Goal: Information Seeking & Learning: Find specific page/section

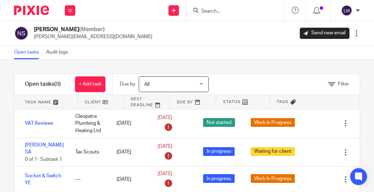
scroll to position [90, 0]
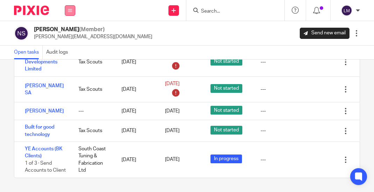
click at [66, 10] on button at bounding box center [70, 10] width 11 height 11
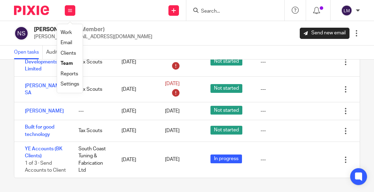
click at [72, 63] on link "Team" at bounding box center [67, 63] width 12 height 5
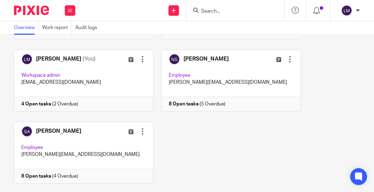
scroll to position [186, 0]
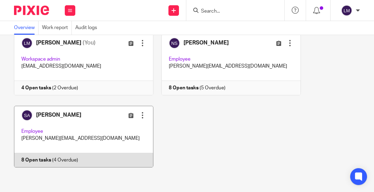
click at [93, 128] on link at bounding box center [79, 137] width 147 height 62
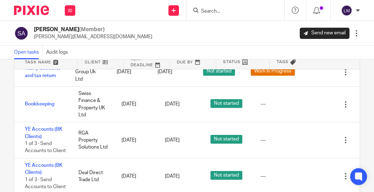
scroll to position [56, 0]
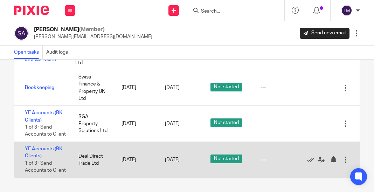
click at [346, 158] on div at bounding box center [345, 159] width 7 height 7
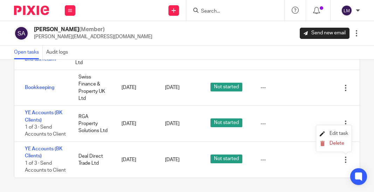
click at [337, 133] on span "Edit task" at bounding box center [339, 133] width 19 height 5
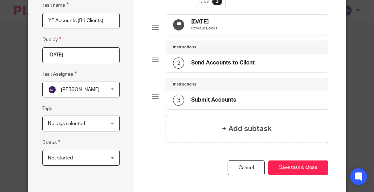
scroll to position [74, 0]
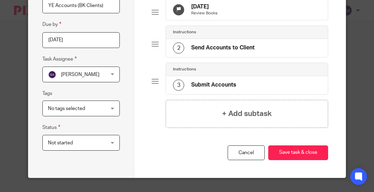
click at [112, 102] on div "No tags selected" at bounding box center [80, 108] width 77 height 16
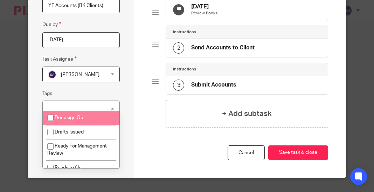
scroll to position [6, 0]
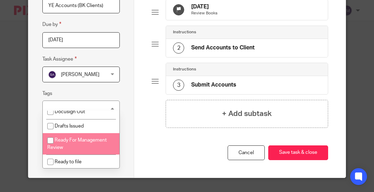
click at [51, 139] on input "checkbox" at bounding box center [50, 140] width 13 height 13
checkbox input "true"
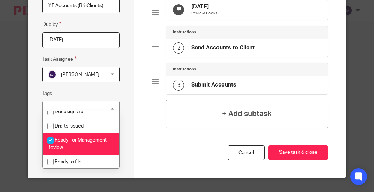
click at [129, 146] on div "Edit task Task name YE Accounts (BK Clients) Due by 2026-05-07 Task Assignee Sy…" at bounding box center [81, 61] width 106 height 231
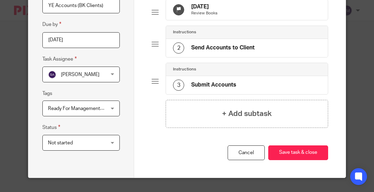
click at [113, 136] on div "Not started Not started" at bounding box center [80, 143] width 77 height 16
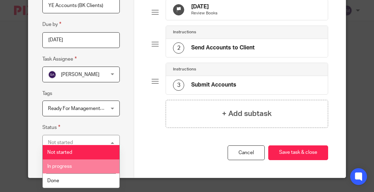
click at [69, 166] on span "In progress" at bounding box center [59, 166] width 25 height 5
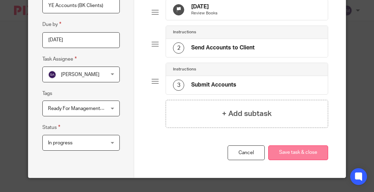
click at [307, 149] on button "Save task & close" at bounding box center [298, 152] width 60 height 15
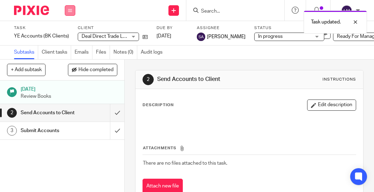
click at [70, 9] on icon at bounding box center [70, 10] width 4 height 4
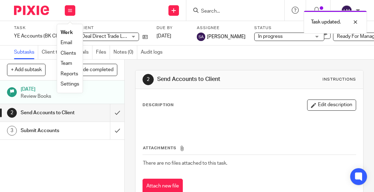
click at [66, 62] on link "Team" at bounding box center [67, 63] width 12 height 5
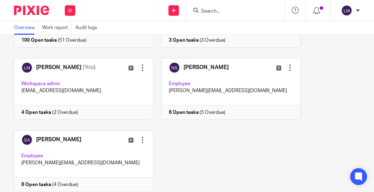
scroll to position [186, 0]
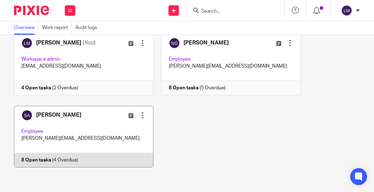
click at [104, 125] on link at bounding box center [79, 137] width 147 height 62
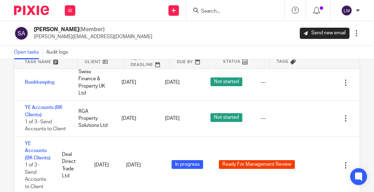
scroll to position [56, 0]
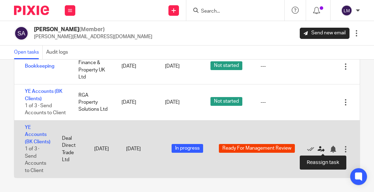
click at [320, 148] on icon at bounding box center [321, 149] width 7 height 7
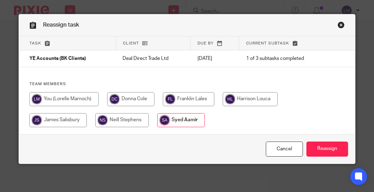
click at [134, 97] on input "radio" at bounding box center [130, 99] width 47 height 14
radio input "true"
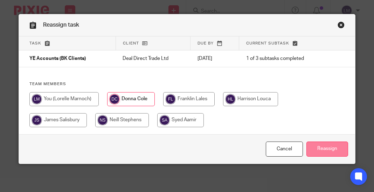
click at [325, 148] on input "Reassign" at bounding box center [327, 148] width 42 height 15
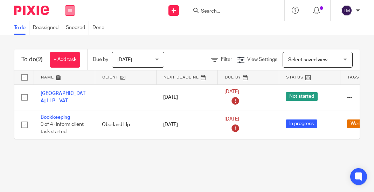
click at [70, 9] on icon at bounding box center [70, 10] width 4 height 4
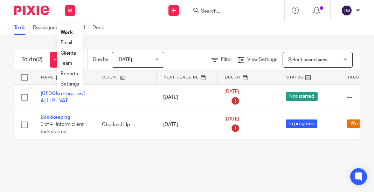
click at [69, 64] on link "Team" at bounding box center [67, 63] width 12 height 5
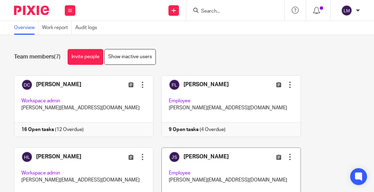
click at [224, 164] on link at bounding box center [226, 178] width 147 height 62
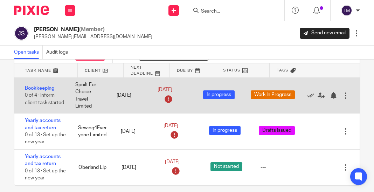
scroll to position [41, 0]
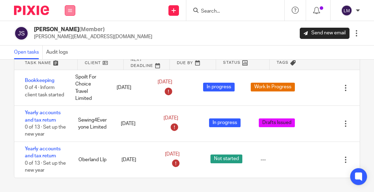
click at [69, 8] on button at bounding box center [70, 10] width 11 height 11
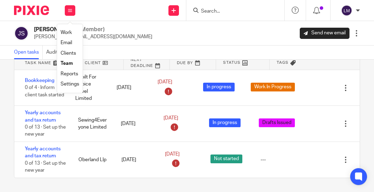
click at [67, 62] on link "Team" at bounding box center [67, 63] width 12 height 5
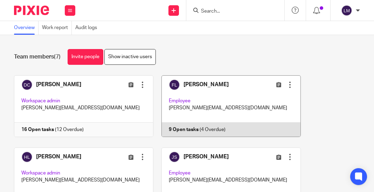
click at [209, 90] on link at bounding box center [226, 106] width 147 height 62
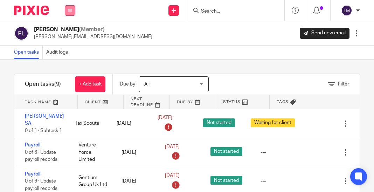
click at [71, 11] on icon at bounding box center [70, 10] width 4 height 4
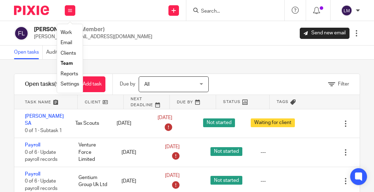
click at [69, 54] on link "Clients" at bounding box center [68, 53] width 15 height 5
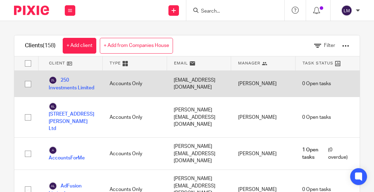
click at [135, 84] on div "Accounts Only" at bounding box center [135, 84] width 64 height 26
click at [118, 84] on div "Accounts Only" at bounding box center [135, 84] width 64 height 26
click at [76, 84] on link "250 Investments Limited" at bounding box center [72, 83] width 47 height 15
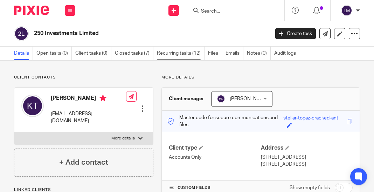
click at [161, 52] on link "Recurring tasks (12)" at bounding box center [181, 54] width 48 height 14
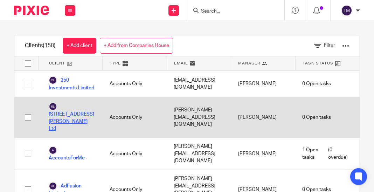
click at [75, 106] on link "[STREET_ADDRESS][PERSON_NAME] Ltd" at bounding box center [72, 117] width 47 height 30
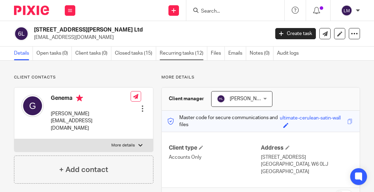
click at [167, 50] on link "Recurring tasks (12)" at bounding box center [184, 54] width 48 height 14
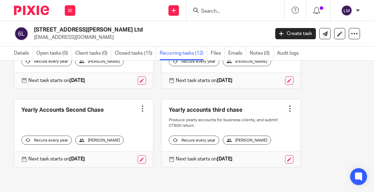
scroll to position [414, 0]
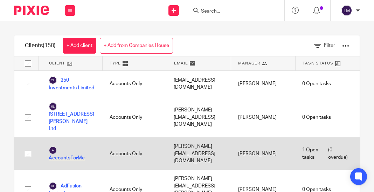
click at [76, 146] on link "AccountsForMe" at bounding box center [72, 153] width 47 height 15
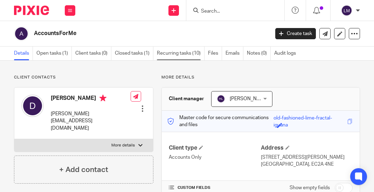
click at [185, 55] on link "Recurring tasks (10)" at bounding box center [181, 54] width 48 height 14
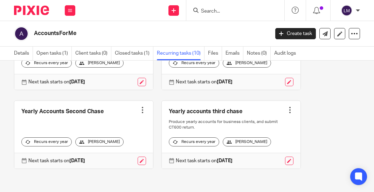
scroll to position [335, 0]
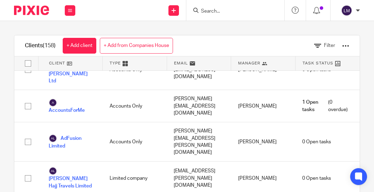
scroll to position [47, 0]
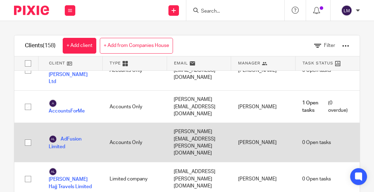
click at [128, 123] on div "Accounts Only" at bounding box center [135, 142] width 64 height 39
click at [71, 135] on link "AdFusion Limited" at bounding box center [72, 142] width 47 height 15
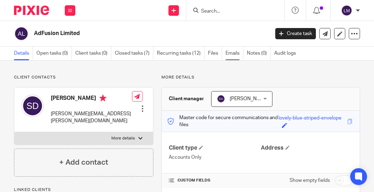
click at [233, 54] on link "Emails" at bounding box center [235, 54] width 18 height 14
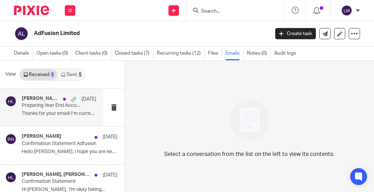
click at [68, 119] on div "Sean Davies, Harrison Louca 14 Apr Preparing Year End Accounts Thanks for your …" at bounding box center [59, 107] width 75 height 23
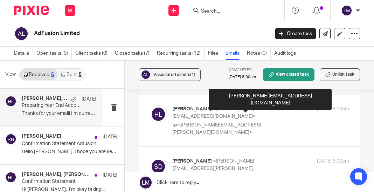
scroll to position [20, 0]
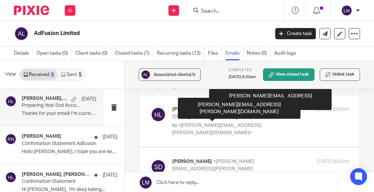
click at [213, 123] on span "<sean.davies@adfusion.co.uk>" at bounding box center [216, 129] width 89 height 12
checkbox input "true"
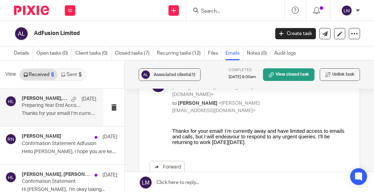
scroll to position [263, 0]
click at [65, 72] on link "Sent 5" at bounding box center [70, 74] width 27 height 11
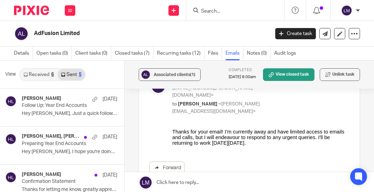
scroll to position [1, 0]
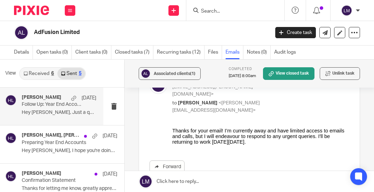
click at [51, 108] on div "Harrison Louca 29 Jun Follow Up: Year End Accounts Hey Sean, Just a quick follo…" at bounding box center [59, 106] width 75 height 23
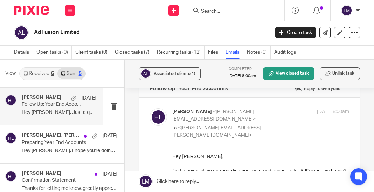
scroll to position [14, 0]
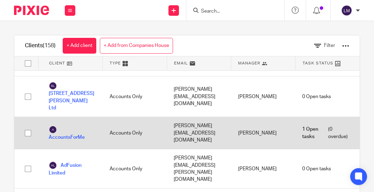
scroll to position [22, 0]
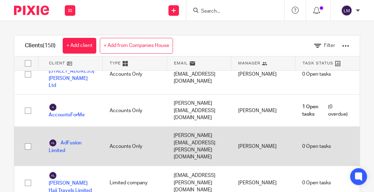
scroll to position [40, 0]
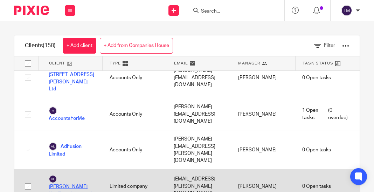
click at [78, 175] on link "[PERSON_NAME] Hajj Travels Limited" at bounding box center [72, 186] width 47 height 23
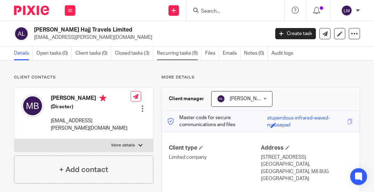
click at [164, 51] on link "Recurring tasks (9)" at bounding box center [179, 54] width 45 height 14
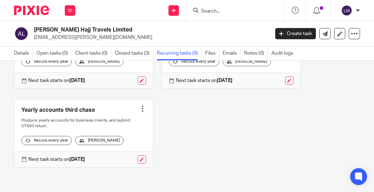
scroll to position [341, 0]
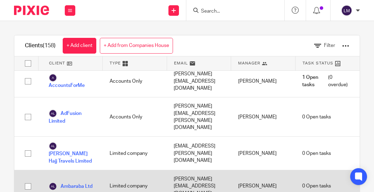
scroll to position [73, 0]
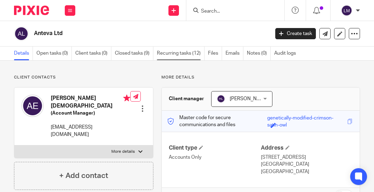
click at [176, 55] on link "Recurring tasks (12)" at bounding box center [181, 54] width 48 height 14
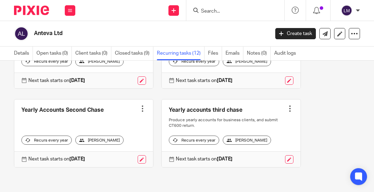
scroll to position [414, 0]
click at [237, 51] on link "Emails" at bounding box center [235, 54] width 18 height 14
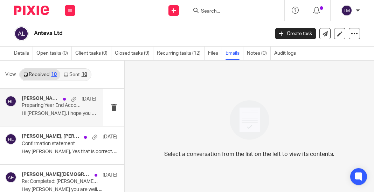
click at [74, 113] on p "Hi [PERSON_NAME], I hope you are well. ..." at bounding box center [59, 114] width 75 height 6
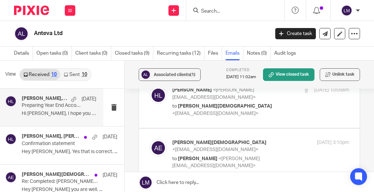
scroll to position [344, 0]
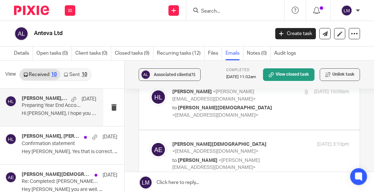
click at [223, 149] on span "<[EMAIL_ADDRESS][DOMAIN_NAME]>" at bounding box center [215, 151] width 86 height 5
checkbox input "true"
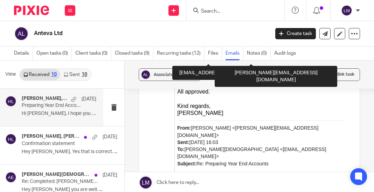
scroll to position [652, 0]
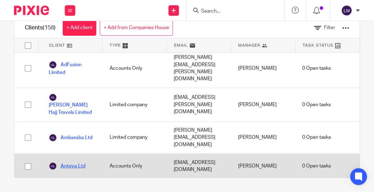
scroll to position [104, 0]
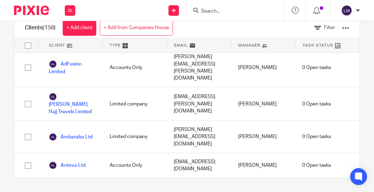
click at [78, 183] on link "Apex Net Krypton Ltd" at bounding box center [72, 190] width 47 height 15
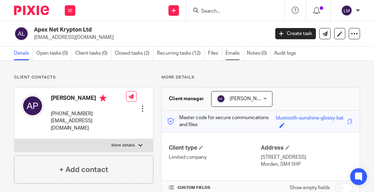
click at [234, 53] on link "Emails" at bounding box center [235, 54] width 18 height 14
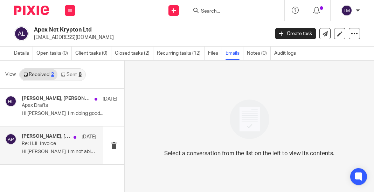
click at [95, 153] on p "Hi Harrison I m not able to..." at bounding box center [59, 152] width 75 height 6
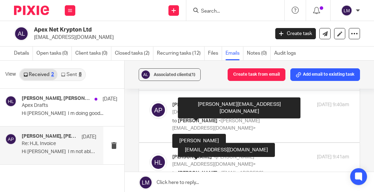
scroll to position [20, 0]
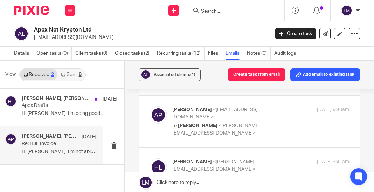
click at [260, 123] on span "<harrison@hjlaccountancy.com>" at bounding box center [216, 129] width 88 height 12
checkbox input "true"
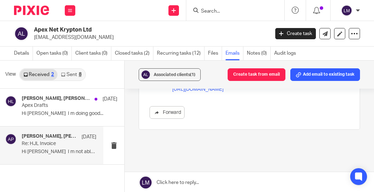
scroll to position [609, 0]
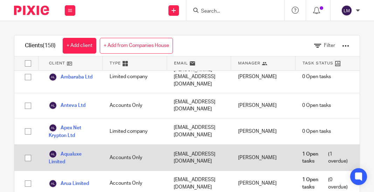
scroll to position [181, 0]
click at [69, 150] on link "Aqualuxe Limited" at bounding box center [72, 157] width 47 height 15
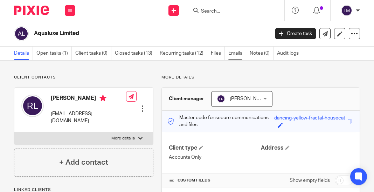
click at [229, 53] on link "Emails" at bounding box center [237, 54] width 18 height 14
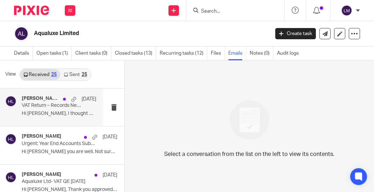
click at [57, 109] on div "[PERSON_NAME], [PERSON_NAME] [DATE] VAT Return – Records Needed for This Quarte…" at bounding box center [59, 107] width 75 height 23
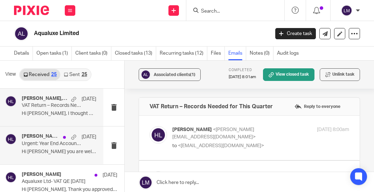
click at [64, 147] on div "[PERSON_NAME] [DATE] Urgent: Year End Accounts Submission Hi [PERSON_NAME] you …" at bounding box center [59, 144] width 75 height 23
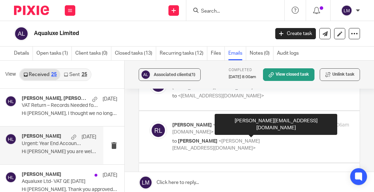
scroll to position [64, 0]
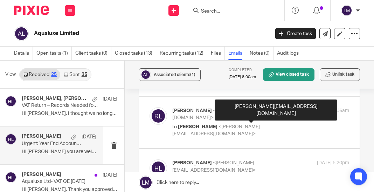
click at [254, 135] on label at bounding box center [249, 122] width 221 height 51
click at [150, 107] on input "checkbox" at bounding box center [149, 107] width 0 height 0
checkbox input "true"
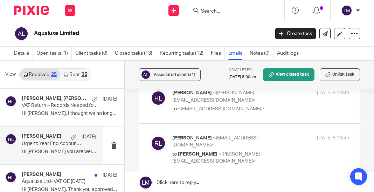
scroll to position [0, 0]
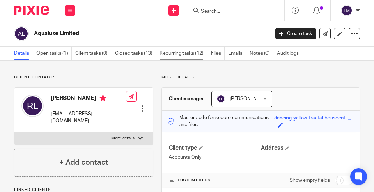
click at [181, 53] on link "Recurring tasks (12)" at bounding box center [184, 54] width 48 height 14
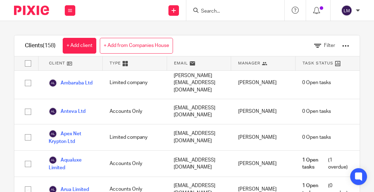
scroll to position [177, 0]
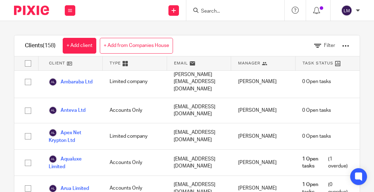
click at [346, 44] on div at bounding box center [345, 45] width 7 height 7
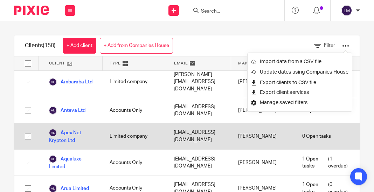
click at [155, 123] on div "Limited company" at bounding box center [135, 136] width 64 height 26
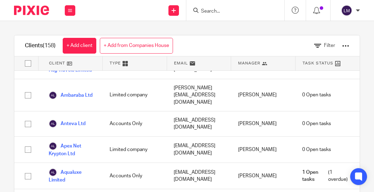
scroll to position [165, 0]
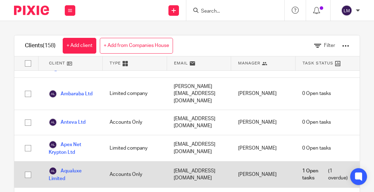
click at [97, 161] on div "Aqualuxe Limited" at bounding box center [70, 174] width 64 height 26
click at [74, 167] on link "Aqualuxe Limited" at bounding box center [72, 174] width 47 height 15
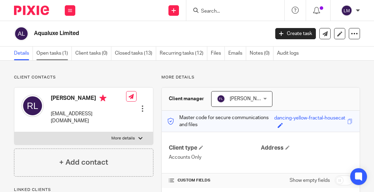
click at [51, 53] on link "Open tasks (1)" at bounding box center [53, 54] width 35 height 14
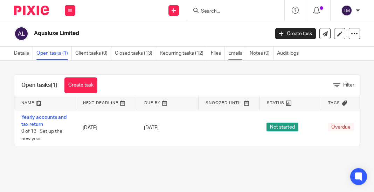
click at [233, 53] on link "Emails" at bounding box center [237, 54] width 18 height 14
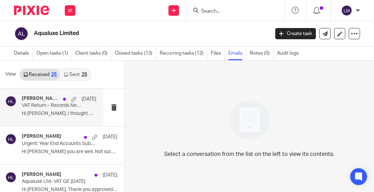
click at [42, 108] on p "VAT Return – Records Needed for This Quarter" at bounding box center [52, 106] width 60 height 6
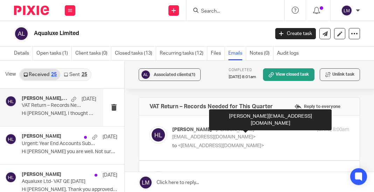
click at [244, 129] on span "<[PERSON_NAME][EMAIL_ADDRESS][DOMAIN_NAME]>" at bounding box center [213, 133] width 83 height 12
checkbox input "true"
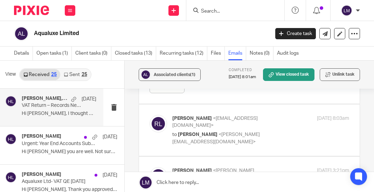
scroll to position [209, 0]
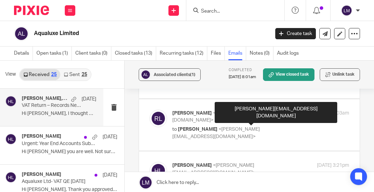
click at [245, 127] on span "<[PERSON_NAME][EMAIL_ADDRESS][DOMAIN_NAME]>" at bounding box center [216, 133] width 88 height 12
checkbox input "true"
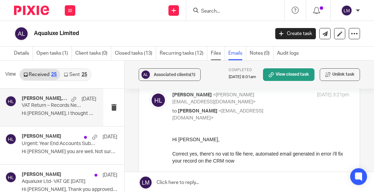
scroll to position [0, 0]
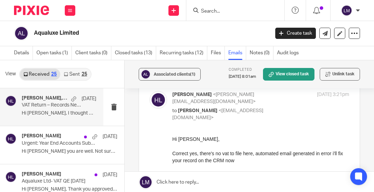
click at [232, 12] on input "Search" at bounding box center [231, 11] width 63 height 6
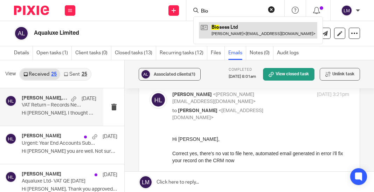
type input "Bio"
click at [236, 30] on link at bounding box center [258, 30] width 118 height 16
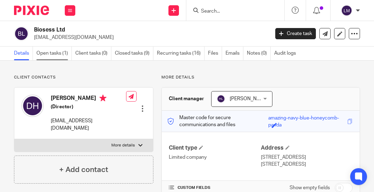
click at [60, 54] on link "Open tasks (1)" at bounding box center [53, 54] width 35 height 14
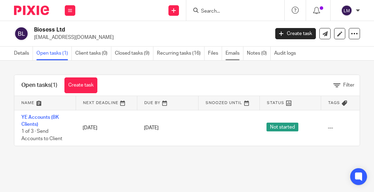
click at [235, 52] on link "Emails" at bounding box center [235, 54] width 18 height 14
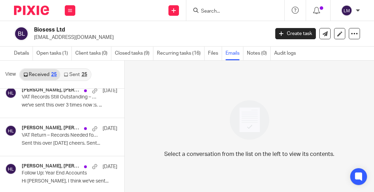
scroll to position [319, 0]
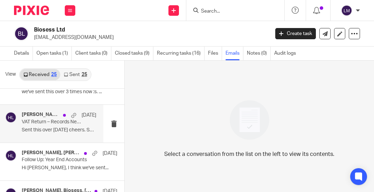
click at [58, 122] on p "VAT Return – Records Needed for This Quarter" at bounding box center [52, 122] width 60 height 6
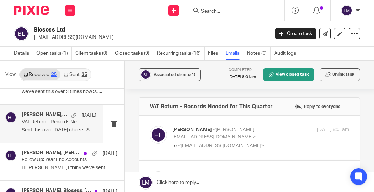
scroll to position [0, 0]
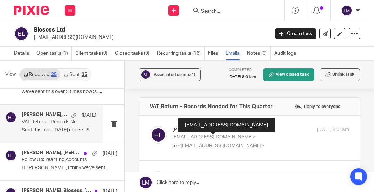
click at [221, 143] on span "<dean_horsley@hotmail.co.uk>" at bounding box center [221, 145] width 86 height 5
checkbox input "true"
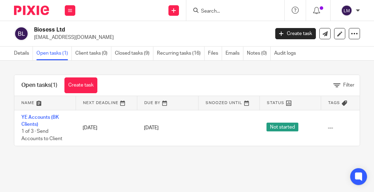
click at [221, 8] on input "Search" at bounding box center [231, 11] width 63 height 6
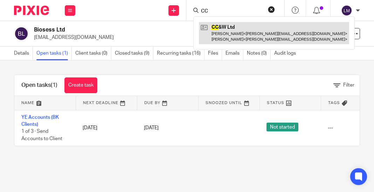
type input "CC"
click at [236, 27] on link at bounding box center [274, 33] width 150 height 22
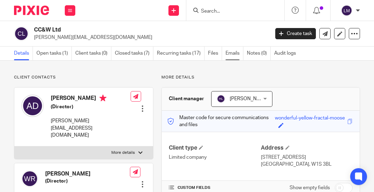
click at [237, 53] on link "Emails" at bounding box center [235, 54] width 18 height 14
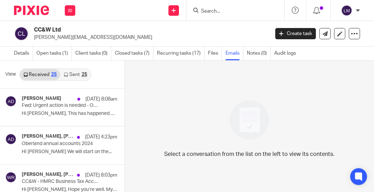
click at [203, 12] on input "Search" at bounding box center [231, 11] width 63 height 6
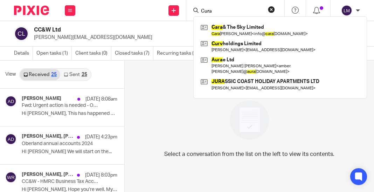
type input "Cura"
click at [105, 26] on div "CC&W Ltd [PERSON_NAME][EMAIL_ADDRESS][DOMAIN_NAME] Create task Update from Comp…" at bounding box center [187, 34] width 374 height 26
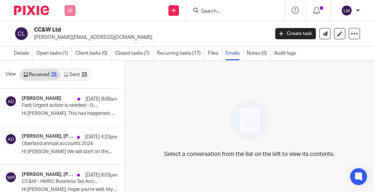
click at [69, 10] on icon at bounding box center [70, 10] width 4 height 4
click at [68, 53] on link "Clients" at bounding box center [69, 53] width 16 height 5
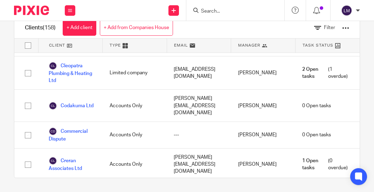
scroll to position [818, 0]
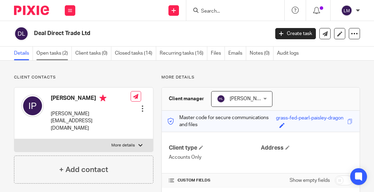
click at [57, 51] on link "Open tasks (2)" at bounding box center [53, 54] width 35 height 14
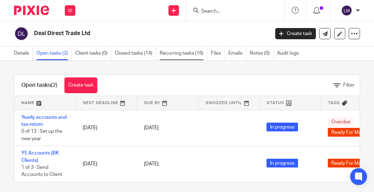
click at [181, 52] on link "Recurring tasks (16)" at bounding box center [184, 54] width 48 height 14
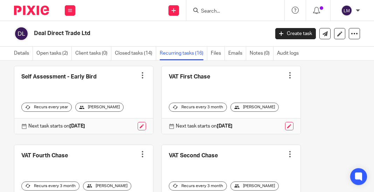
scroll to position [267, 0]
click at [239, 52] on link "Emails" at bounding box center [237, 54] width 18 height 14
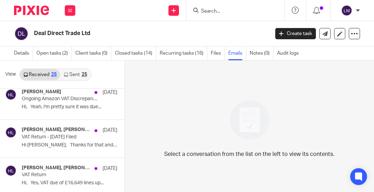
scroll to position [139, 0]
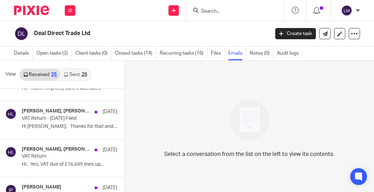
click at [64, 118] on p "VAT Return - [DATE] Filed" at bounding box center [60, 119] width 76 height 6
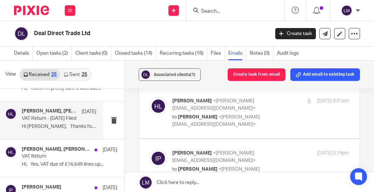
scroll to position [25, 0]
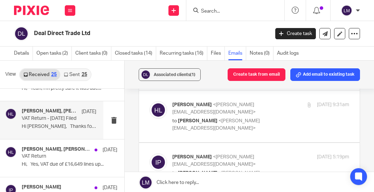
click at [248, 154] on span "<[PERSON_NAME][EMAIL_ADDRESS][DOMAIN_NAME]>" at bounding box center [213, 160] width 83 height 12
checkbox input "true"
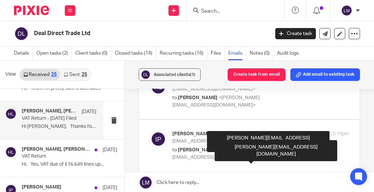
scroll to position [11, 0]
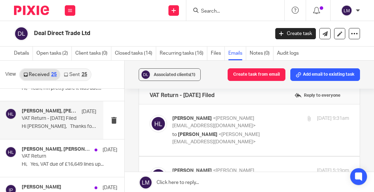
click at [256, 121] on span "<[PERSON_NAME][EMAIL_ADDRESS][DOMAIN_NAME]>" at bounding box center [213, 122] width 83 height 12
checkbox input "true"
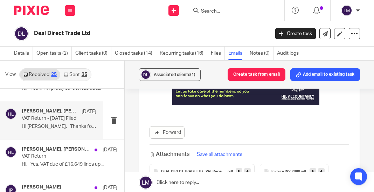
scroll to position [310, 0]
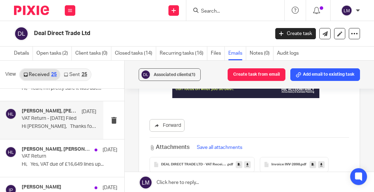
click at [204, 162] on span "DEAL DIRECT TRADE LTD - VAT Receipt (4)" at bounding box center [194, 164] width 66 height 4
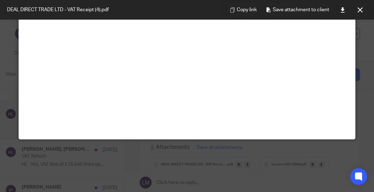
scroll to position [0, 0]
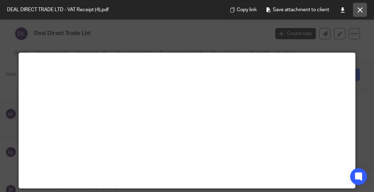
click at [362, 9] on icon at bounding box center [360, 9] width 5 height 5
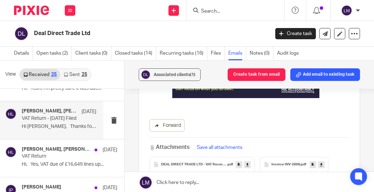
click at [230, 12] on input "Search" at bounding box center [231, 11] width 63 height 6
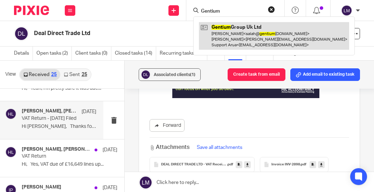
type input "Gentium"
click at [233, 28] on link at bounding box center [274, 36] width 150 height 28
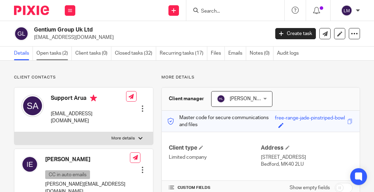
click at [45, 52] on link "Open tasks (2)" at bounding box center [53, 54] width 35 height 14
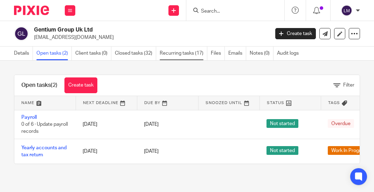
click at [185, 54] on link "Recurring tasks (17)" at bounding box center [184, 54] width 48 height 14
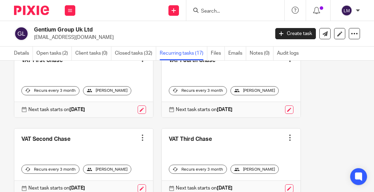
scroll to position [364, 0]
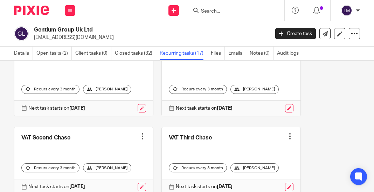
click at [230, 9] on input "Search" at bounding box center [231, 11] width 63 height 6
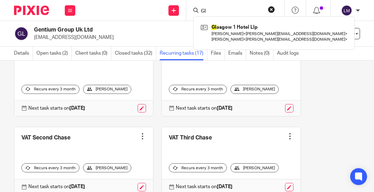
type input "Gl"
click at [125, 39] on p "[EMAIL_ADDRESS][DOMAIN_NAME]" at bounding box center [149, 37] width 231 height 7
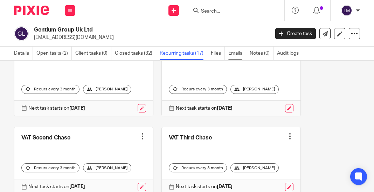
click at [241, 53] on link "Emails" at bounding box center [237, 54] width 18 height 14
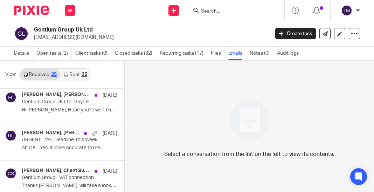
scroll to position [232, 0]
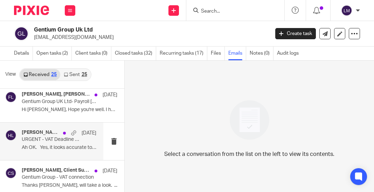
click at [68, 140] on p "URGENT - VAT Deadline This Week" at bounding box center [52, 140] width 60 height 6
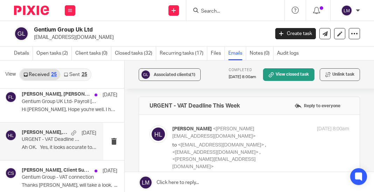
scroll to position [0, 0]
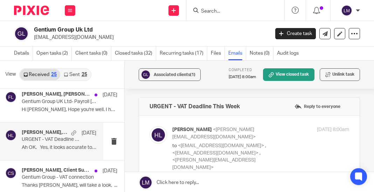
click at [223, 134] on div "Harrison Louca <harrison@hjlaccountancy.com> to <support@arua.co> , <salah@gent…" at bounding box center [231, 148] width 118 height 45
checkbox input "true"
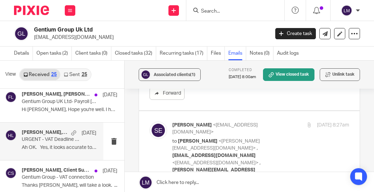
scroll to position [246, 0]
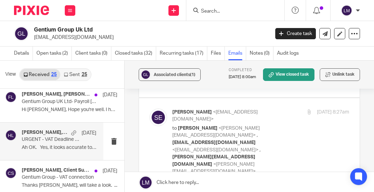
click at [224, 120] on label at bounding box center [249, 142] width 221 height 88
click at [150, 109] on input "checkbox" at bounding box center [149, 108] width 0 height 0
checkbox input "true"
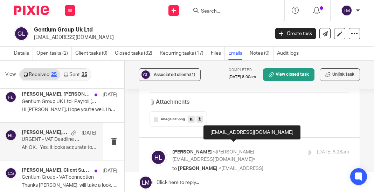
scroll to position [778, 0]
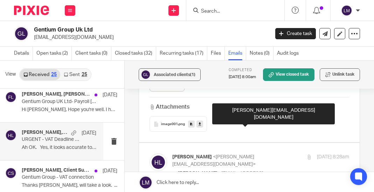
checkbox input "true"
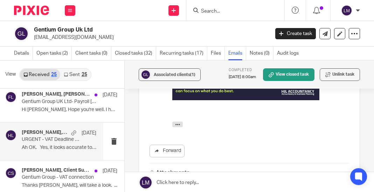
scroll to position [1099, 0]
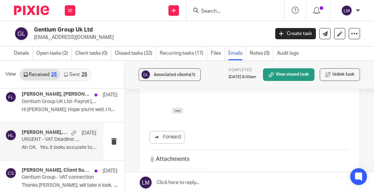
checkbox input "true"
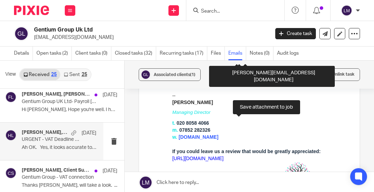
scroll to position [2083, 0]
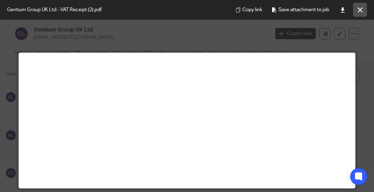
click at [359, 7] on icon at bounding box center [360, 9] width 5 height 5
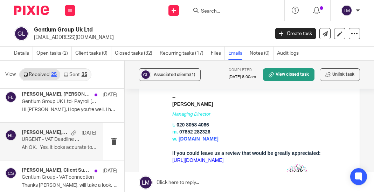
click at [237, 9] on input "Search" at bounding box center [231, 11] width 63 height 6
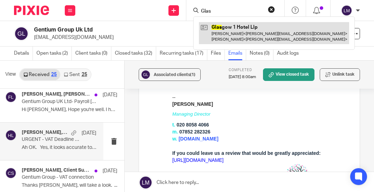
type input "Glas"
click at [244, 27] on link at bounding box center [274, 33] width 150 height 22
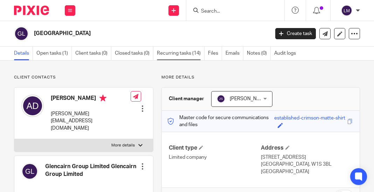
click at [176, 53] on link "Recurring tasks (14)" at bounding box center [181, 54] width 48 height 14
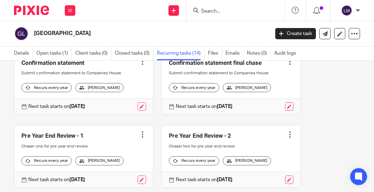
scroll to position [47, 0]
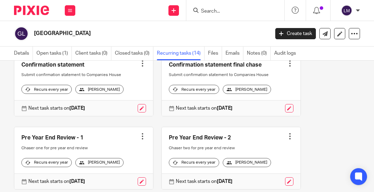
click at [224, 12] on input "Search" at bounding box center [231, 11] width 63 height 6
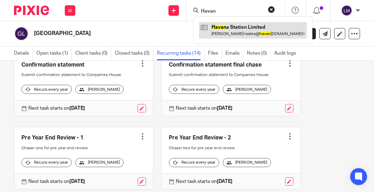
type input "Havan"
click at [232, 27] on link at bounding box center [253, 30] width 108 height 16
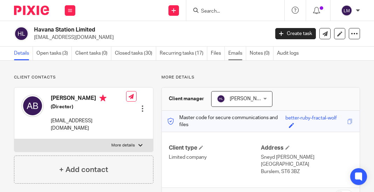
click at [238, 51] on link "Emails" at bounding box center [237, 54] width 18 height 14
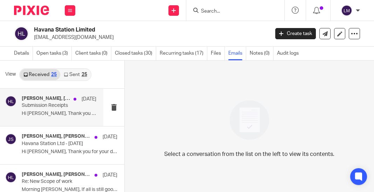
click at [59, 109] on div "[PERSON_NAME], [PERSON_NAME] [DATE] Submission Receipts Hi [PERSON_NAME], Thank…" at bounding box center [59, 107] width 75 height 23
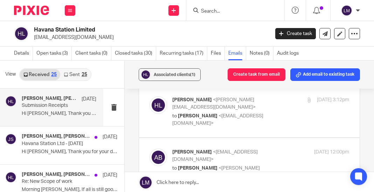
scroll to position [26, 0]
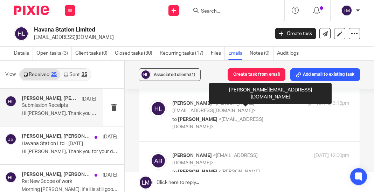
click at [233, 116] on p "to [PERSON_NAME] <[EMAIL_ADDRESS][DOMAIN_NAME]>" at bounding box center [231, 123] width 118 height 14
checkbox input "true"
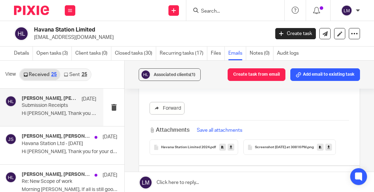
scroll to position [263, 0]
click at [188, 145] on span "Havana Station Limited 2024" at bounding box center [185, 147] width 49 height 4
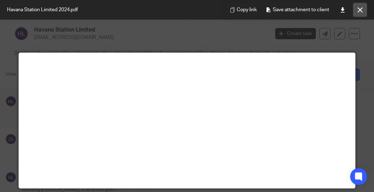
click at [358, 9] on icon at bounding box center [360, 9] width 5 height 5
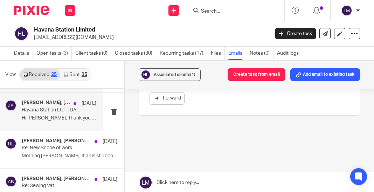
scroll to position [35, 0]
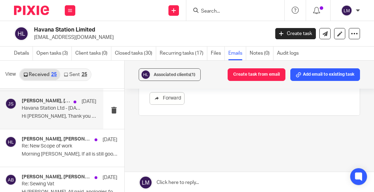
click at [41, 146] on p "Re: New Scope of work" at bounding box center [60, 146] width 76 height 6
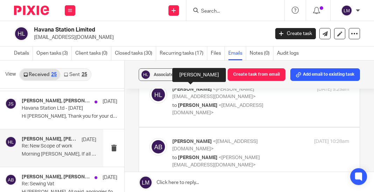
scroll to position [41, 0]
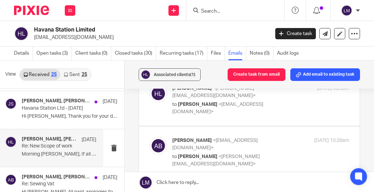
click at [283, 108] on p "to [PERSON_NAME] <[EMAIL_ADDRESS][DOMAIN_NAME]>" at bounding box center [231, 108] width 118 height 14
checkbox input "true"
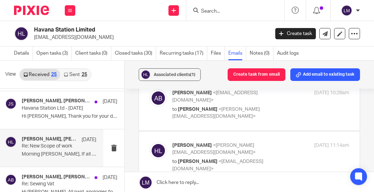
scroll to position [331, 0]
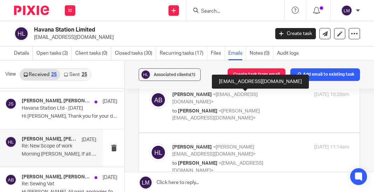
click at [255, 110] on div "[PERSON_NAME] <[EMAIL_ADDRESS][DOMAIN_NAME]> to [PERSON_NAME] <[PERSON_NAME][EM…" at bounding box center [250, 106] width 200 height 30
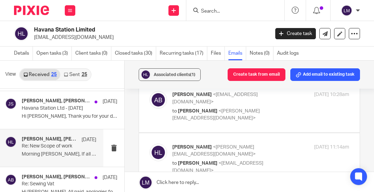
click at [250, 115] on label at bounding box center [249, 106] width 221 height 51
click at [150, 91] on input "checkbox" at bounding box center [149, 91] width 0 height 0
checkbox input "true"
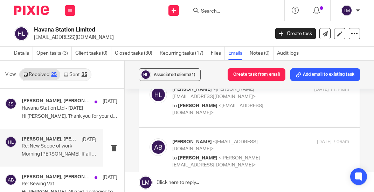
scroll to position [631, 0]
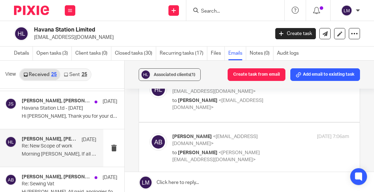
click at [250, 110] on label at bounding box center [249, 95] width 221 height 51
click at [150, 81] on input "checkbox" at bounding box center [149, 80] width 0 height 0
checkbox input "true"
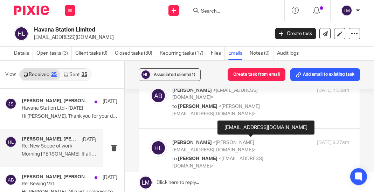
scroll to position [918, 0]
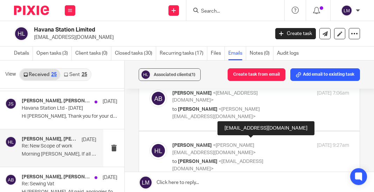
click at [250, 110] on label at bounding box center [249, 104] width 221 height 51
click at [150, 90] on input "checkbox" at bounding box center [149, 89] width 0 height 0
checkbox input "true"
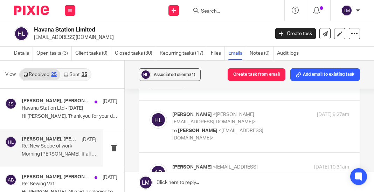
scroll to position [1149, 0]
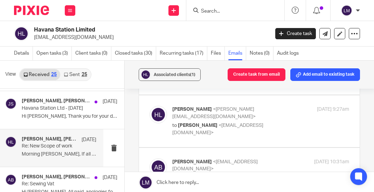
click at [250, 113] on div "Harrison Louca <harrison@hjlaccountancy.com> to Ashley Bradbury <sales@havanast…" at bounding box center [250, 121] width 200 height 30
click at [248, 121] on div "Harrison Louca <harrison@hjlaccountancy.com> to Ashley Bradbury <sales@havanast…" at bounding box center [250, 121] width 200 height 30
click at [249, 127] on label at bounding box center [249, 120] width 221 height 51
click at [150, 106] on input "checkbox" at bounding box center [149, 105] width 0 height 0
checkbox input "true"
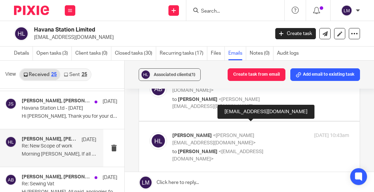
scroll to position [1448, 0]
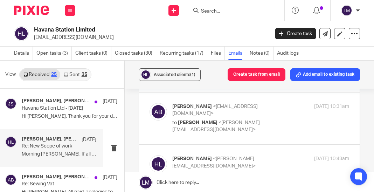
click at [251, 116] on label at bounding box center [249, 117] width 221 height 51
click at [150, 103] on input "checkbox" at bounding box center [149, 103] width 0 height 0
checkbox input "true"
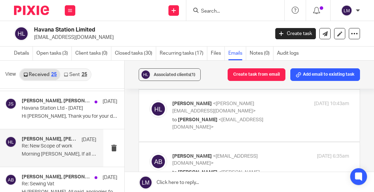
scroll to position [1708, 0]
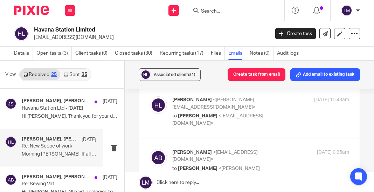
click at [251, 108] on label at bounding box center [249, 111] width 221 height 51
click at [150, 96] on input "checkbox" at bounding box center [149, 96] width 0 height 0
checkbox input "true"
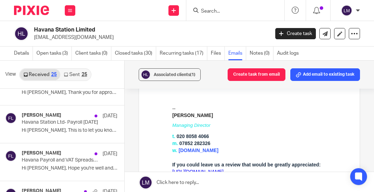
scroll to position [272, 0]
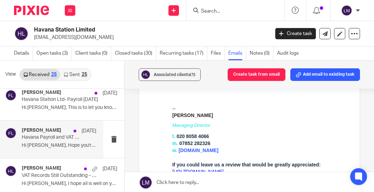
click at [53, 134] on p "Havana Payroll and VAT Spreadsheet QE 30-04-2025" at bounding box center [52, 137] width 60 height 6
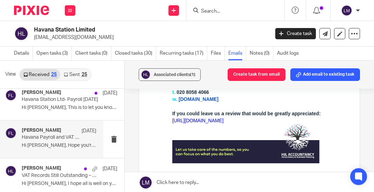
scroll to position [315, 0]
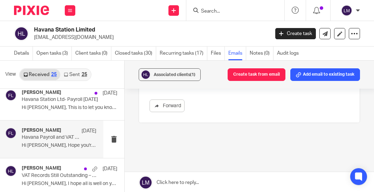
click at [52, 136] on p "Havana Payroll and VAT Spreadsheet QE 30-04-2025" at bounding box center [52, 137] width 60 height 6
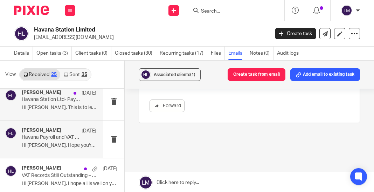
click at [55, 103] on div "Franklin Lales 2 Jun Havana Station Ltd- Payroll May 2025 Hi Ashley, This is to…" at bounding box center [59, 101] width 75 height 23
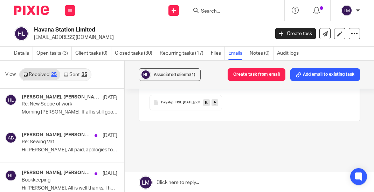
scroll to position [0, 0]
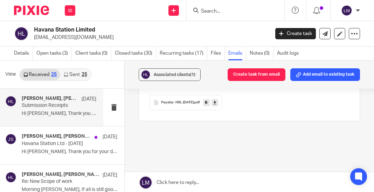
click at [50, 114] on p "Hi Harrison, Thank you for your message,..." at bounding box center [59, 114] width 75 height 6
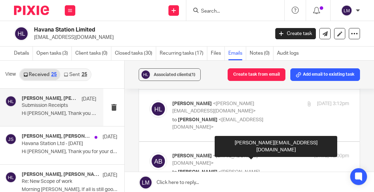
scroll to position [26, 0]
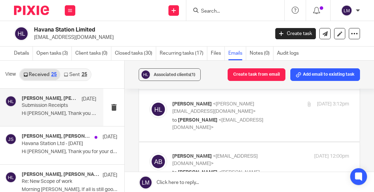
click at [257, 119] on p "to ASHLEY BRADBURY <sales@havanastation.co.uk>" at bounding box center [231, 124] width 118 height 14
checkbox input "true"
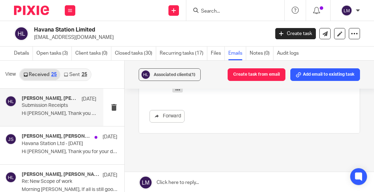
scroll to position [560, 0]
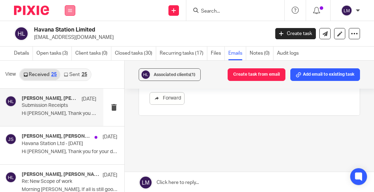
click at [72, 9] on button at bounding box center [70, 10] width 11 height 11
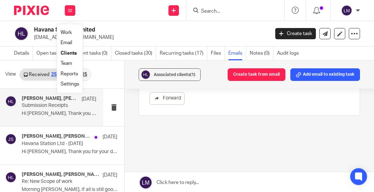
click at [69, 63] on link "Team" at bounding box center [67, 63] width 12 height 5
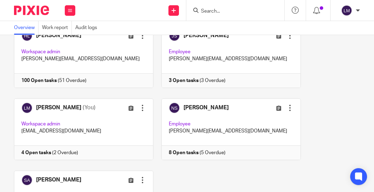
scroll to position [186, 0]
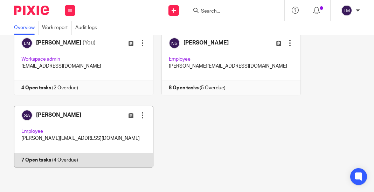
click at [83, 138] on link at bounding box center [79, 137] width 147 height 62
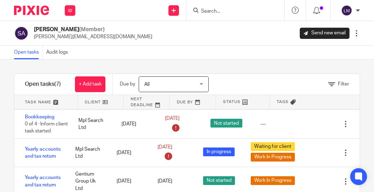
scroll to position [74, 0]
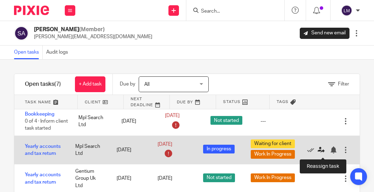
click at [320, 151] on icon at bounding box center [321, 149] width 7 height 7
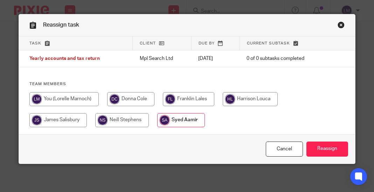
click at [130, 96] on input "radio" at bounding box center [130, 99] width 47 height 14
radio input "true"
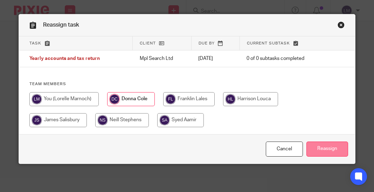
click at [330, 147] on input "Reassign" at bounding box center [327, 148] width 42 height 15
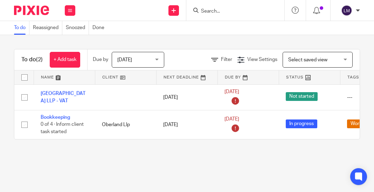
click at [232, 5] on div at bounding box center [235, 10] width 98 height 21
click at [232, 8] on input "Search" at bounding box center [231, 11] width 63 height 6
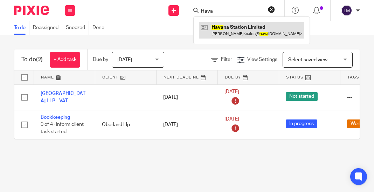
type input "Hava"
click at [234, 28] on link at bounding box center [251, 30] width 105 height 16
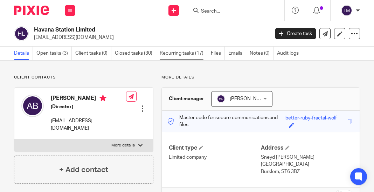
click at [178, 53] on link "Recurring tasks (17)" at bounding box center [184, 54] width 48 height 14
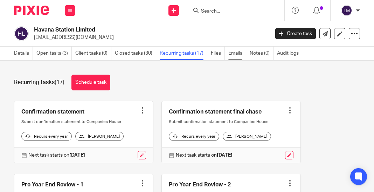
click at [233, 53] on link "Emails" at bounding box center [237, 54] width 18 height 14
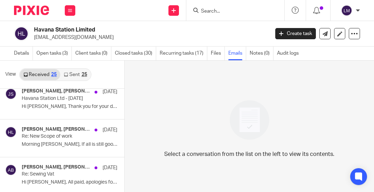
scroll to position [44, 0]
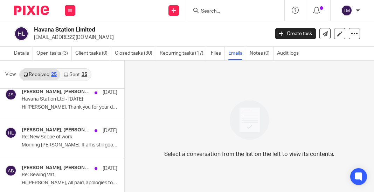
click at [37, 107] on p "Hi [PERSON_NAME], Thank you for your details. To..." at bounding box center [70, 107] width 96 height 6
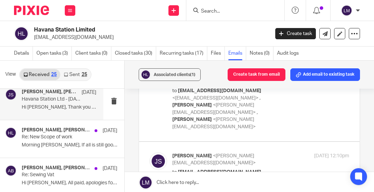
scroll to position [51, 0]
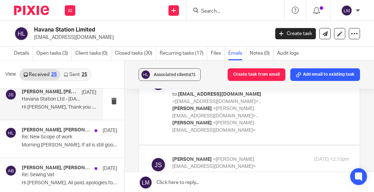
click at [297, 112] on div "[PERSON_NAME] <[PERSON_NAME][EMAIL_ADDRESS][DOMAIN_NAME]> to [EMAIL_ADDRESS][DO…" at bounding box center [260, 105] width 177 height 60
checkbox input "true"
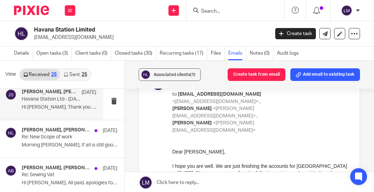
scroll to position [0, 0]
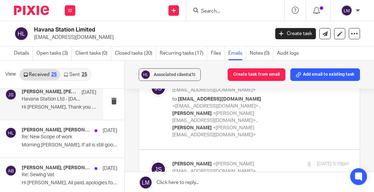
click at [294, 101] on label at bounding box center [249, 109] width 221 height 81
click at [150, 79] on input "checkbox" at bounding box center [149, 79] width 0 height 0
checkbox input "true"
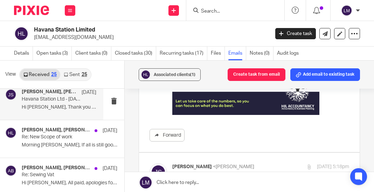
scroll to position [733, 0]
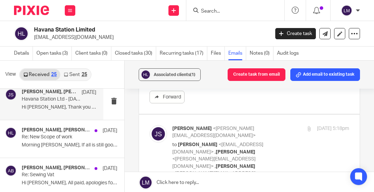
click at [297, 117] on label at bounding box center [249, 155] width 221 height 81
click at [150, 125] on input "checkbox" at bounding box center [149, 125] width 0 height 0
checkbox input "true"
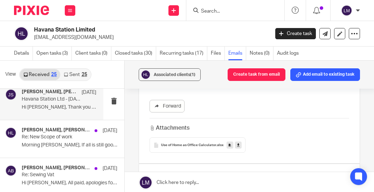
scroll to position [1103, 0]
checkbox input "true"
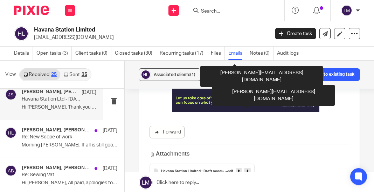
scroll to position [1527, 0]
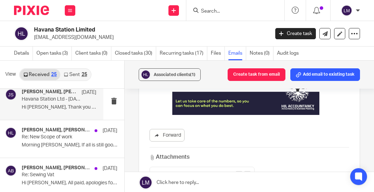
checkbox input "true"
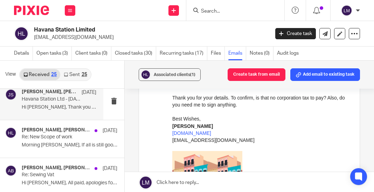
scroll to position [2112, 0]
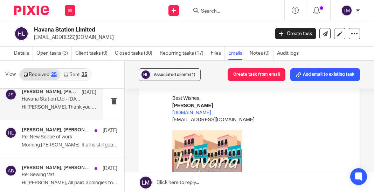
click at [223, 14] on input "Search" at bounding box center [231, 11] width 63 height 6
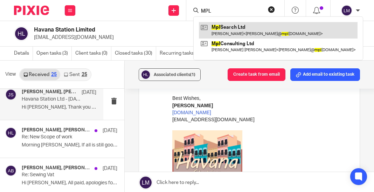
type input "MPL"
click at [235, 27] on link at bounding box center [278, 30] width 159 height 16
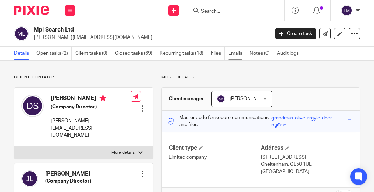
click at [236, 51] on link "Emails" at bounding box center [237, 54] width 18 height 14
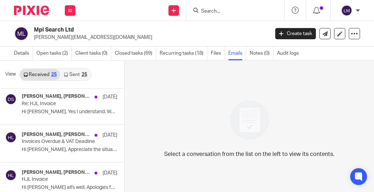
scroll to position [239, 0]
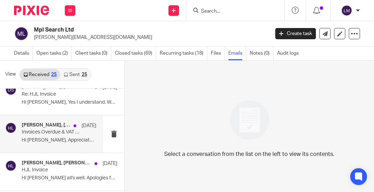
click at [82, 131] on div "[PERSON_NAME], [PERSON_NAME] [DATE] Invoices Overdue & VAT Deadline Hi [PERSON_…" at bounding box center [59, 133] width 75 height 23
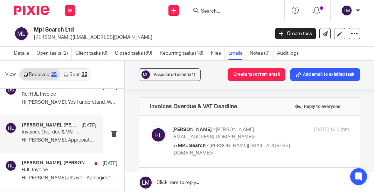
scroll to position [0, 0]
click at [258, 145] on div "[PERSON_NAME] <[PERSON_NAME][EMAIL_ADDRESS][DOMAIN_NAME]> to MPL Search <[PERSO…" at bounding box center [250, 141] width 200 height 30
click at [251, 152] on label at bounding box center [249, 141] width 221 height 51
click at [150, 126] on input "checkbox" at bounding box center [149, 126] width 0 height 0
checkbox input "true"
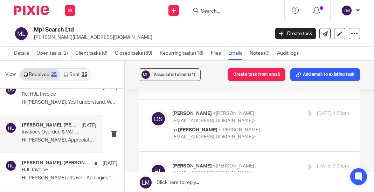
scroll to position [274, 0]
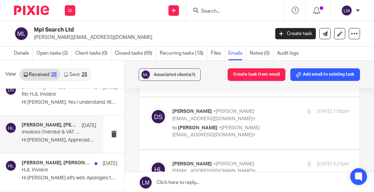
click at [228, 129] on label at bounding box center [249, 122] width 221 height 51
click at [150, 108] on input "checkbox" at bounding box center [149, 108] width 0 height 0
checkbox input "true"
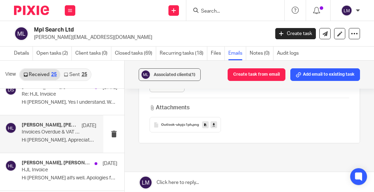
scroll to position [1103, 0]
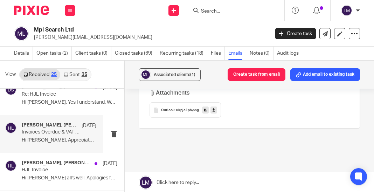
click at [215, 10] on input "Search" at bounding box center [231, 11] width 63 height 6
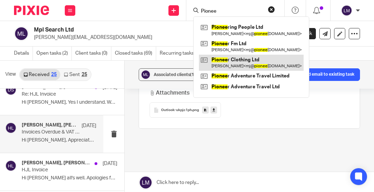
type input "Pionee"
click at [224, 59] on link at bounding box center [251, 63] width 105 height 16
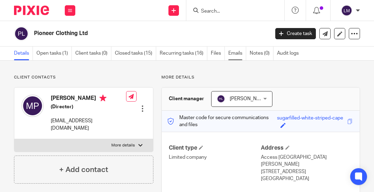
click at [234, 52] on link "Emails" at bounding box center [237, 54] width 18 height 14
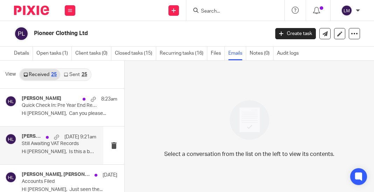
click at [37, 147] on div "[PERSON_NAME], [PERSON_NAME] [DATE] 9:21am Still Awaiting VAT Records Hi [PERSO…" at bounding box center [59, 144] width 75 height 23
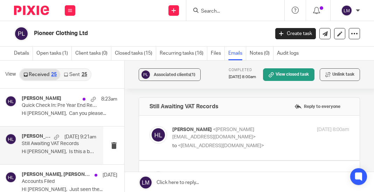
click at [247, 145] on div "[PERSON_NAME] <[PERSON_NAME][EMAIL_ADDRESS][DOMAIN_NAME]> to <[EMAIL_ADDRESS][D…" at bounding box center [250, 137] width 200 height 23
click at [247, 151] on label at bounding box center [249, 138] width 221 height 44
click at [150, 126] on input "checkbox" at bounding box center [149, 126] width 0 height 0
checkbox input "true"
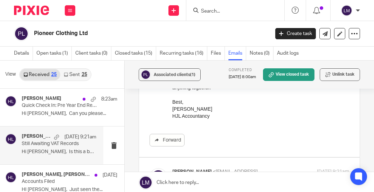
scroll to position [166, 0]
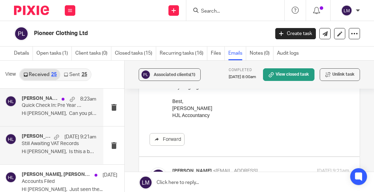
click at [76, 116] on p "Hi [PERSON_NAME], Can you please..." at bounding box center [59, 114] width 75 height 6
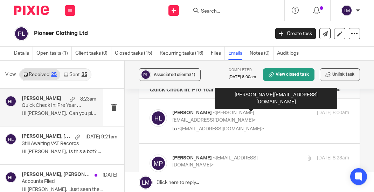
scroll to position [0, 0]
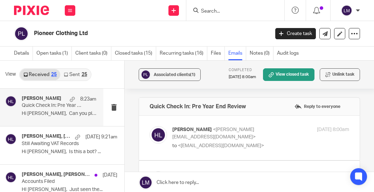
click at [258, 149] on div "Harrison Louca <harrison@hjlaccountancy.com> to <mj@pioneer-fm.com> 22 Aug 2025…" at bounding box center [250, 137] width 200 height 23
click at [250, 152] on label at bounding box center [249, 138] width 221 height 44
click at [150, 126] on input "checkbox" at bounding box center [149, 126] width 0 height 0
checkbox input "true"
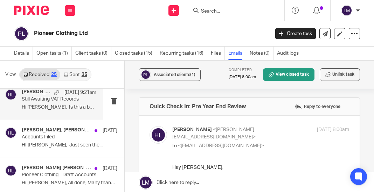
scroll to position [47, 0]
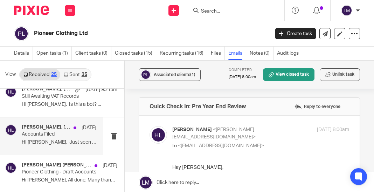
click at [77, 146] on div "Harrison Louca, Shane Tranter 6 Jun Accounts Filed HI Harrison, Just seen the..." at bounding box center [59, 135] width 75 height 23
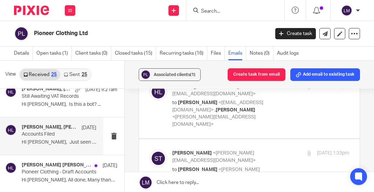
scroll to position [45, 0]
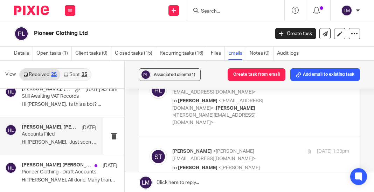
click at [259, 110] on label at bounding box center [249, 104] width 221 height 66
click at [150, 81] on input "checkbox" at bounding box center [149, 81] width 0 height 0
checkbox input "true"
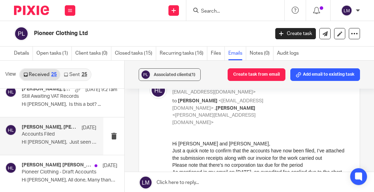
scroll to position [46, 0]
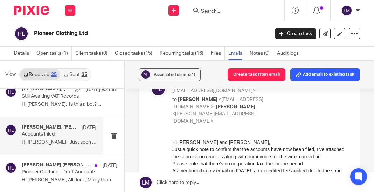
click at [233, 13] on input "Search" at bounding box center [231, 11] width 63 height 6
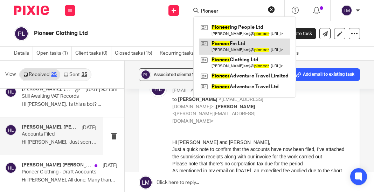
type input "Pioneer"
click at [229, 47] on link at bounding box center [244, 47] width 91 height 16
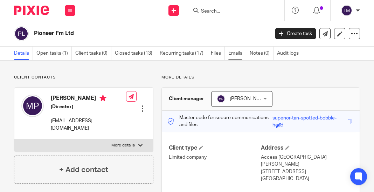
click at [236, 53] on link "Emails" at bounding box center [237, 54] width 18 height 14
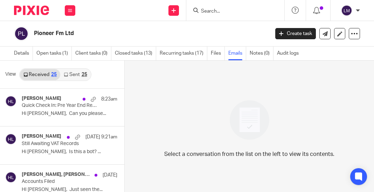
click at [207, 13] on input "Search" at bounding box center [231, 11] width 63 height 6
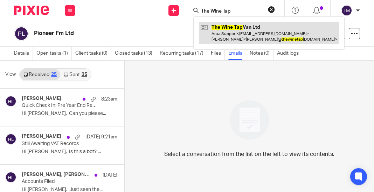
type input "The Wine Tap"
click at [234, 35] on link at bounding box center [269, 33] width 140 height 22
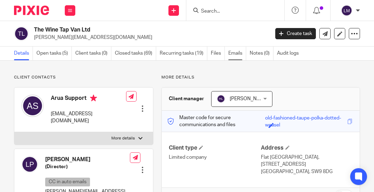
click at [239, 52] on link "Emails" at bounding box center [237, 54] width 18 height 14
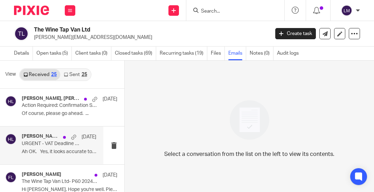
click at [70, 147] on div "[PERSON_NAME] [DATE] URGENT - VAT Deadline This Week Ah OK. Yes, it looks accur…" at bounding box center [59, 144] width 75 height 23
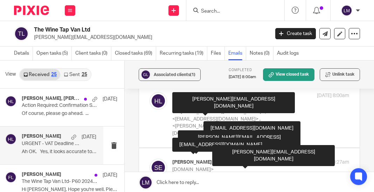
scroll to position [30, 0]
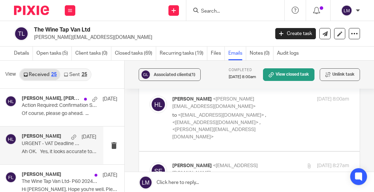
click at [272, 122] on label at bounding box center [249, 118] width 221 height 66
click at [150, 96] on input "checkbox" at bounding box center [149, 95] width 0 height 0
checkbox input "true"
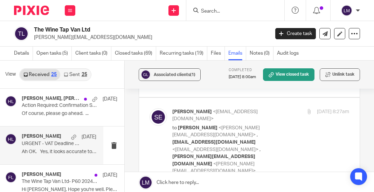
scroll to position [254, 0]
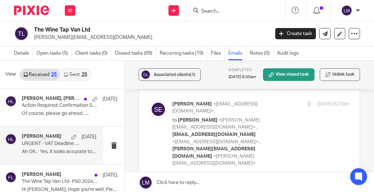
click at [259, 115] on label at bounding box center [249, 134] width 221 height 88
click at [150, 100] on input "checkbox" at bounding box center [149, 100] width 0 height 0
checkbox input "true"
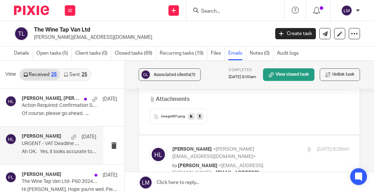
scroll to position [785, 0]
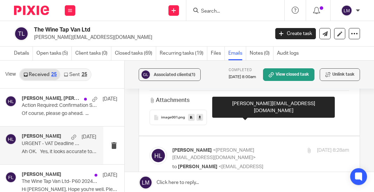
click at [251, 136] on label at bounding box center [249, 180] width 221 height 88
click at [150, 146] on input "checkbox" at bounding box center [149, 146] width 0 height 0
checkbox input "true"
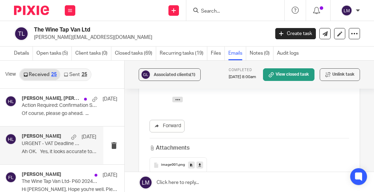
scroll to position [1112, 0]
click at [150, 192] on input "checkbox" at bounding box center [149, 192] width 0 height 0
checkbox input "true"
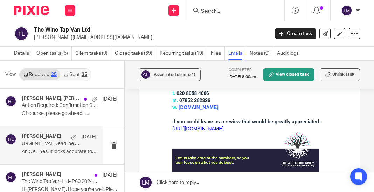
scroll to position [2117, 0]
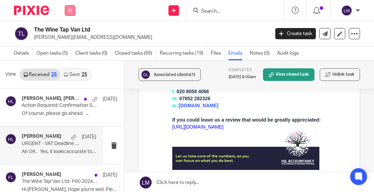
click at [68, 11] on icon at bounding box center [70, 10] width 4 height 4
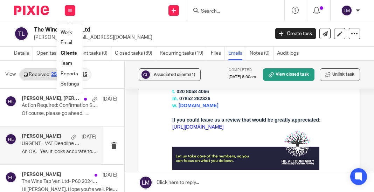
click at [66, 51] on link "Clients" at bounding box center [69, 53] width 16 height 5
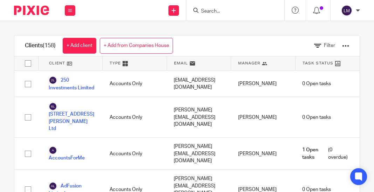
click at [221, 12] on input "Search" at bounding box center [231, 11] width 63 height 6
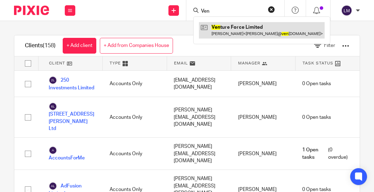
type input "Ven"
click at [247, 27] on link at bounding box center [262, 30] width 126 height 16
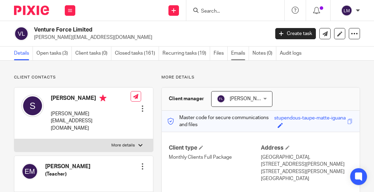
click at [240, 54] on link "Emails" at bounding box center [240, 54] width 18 height 14
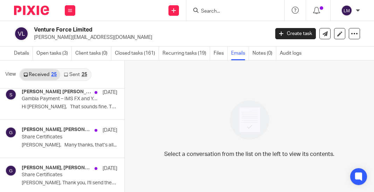
scroll to position [425, 0]
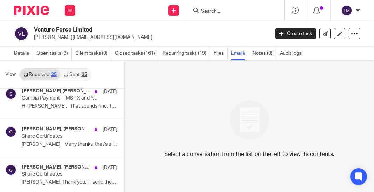
click at [71, 73] on link "Sent 25" at bounding box center [75, 74] width 30 height 11
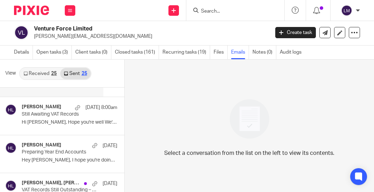
scroll to position [33, 0]
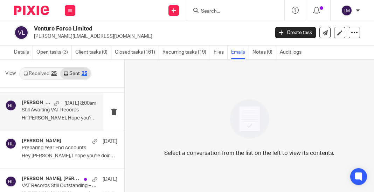
click at [60, 112] on p "Still Awaiting VAT Records" at bounding box center [52, 110] width 60 height 6
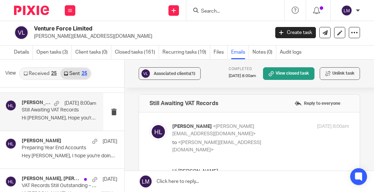
scroll to position [0, 0]
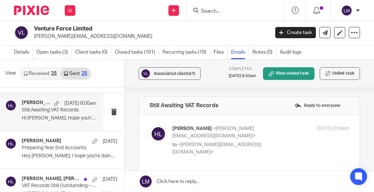
click at [214, 9] on input "Search" at bounding box center [231, 11] width 63 height 6
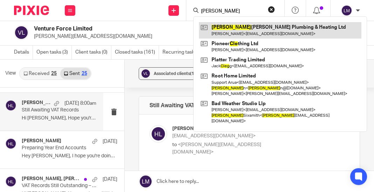
type input "Cleo"
click at [237, 34] on link at bounding box center [280, 30] width 162 height 16
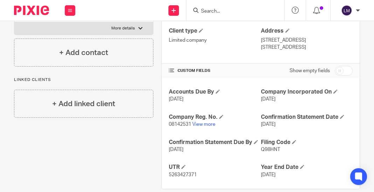
scroll to position [117, 0]
